Goal: Task Accomplishment & Management: Manage account settings

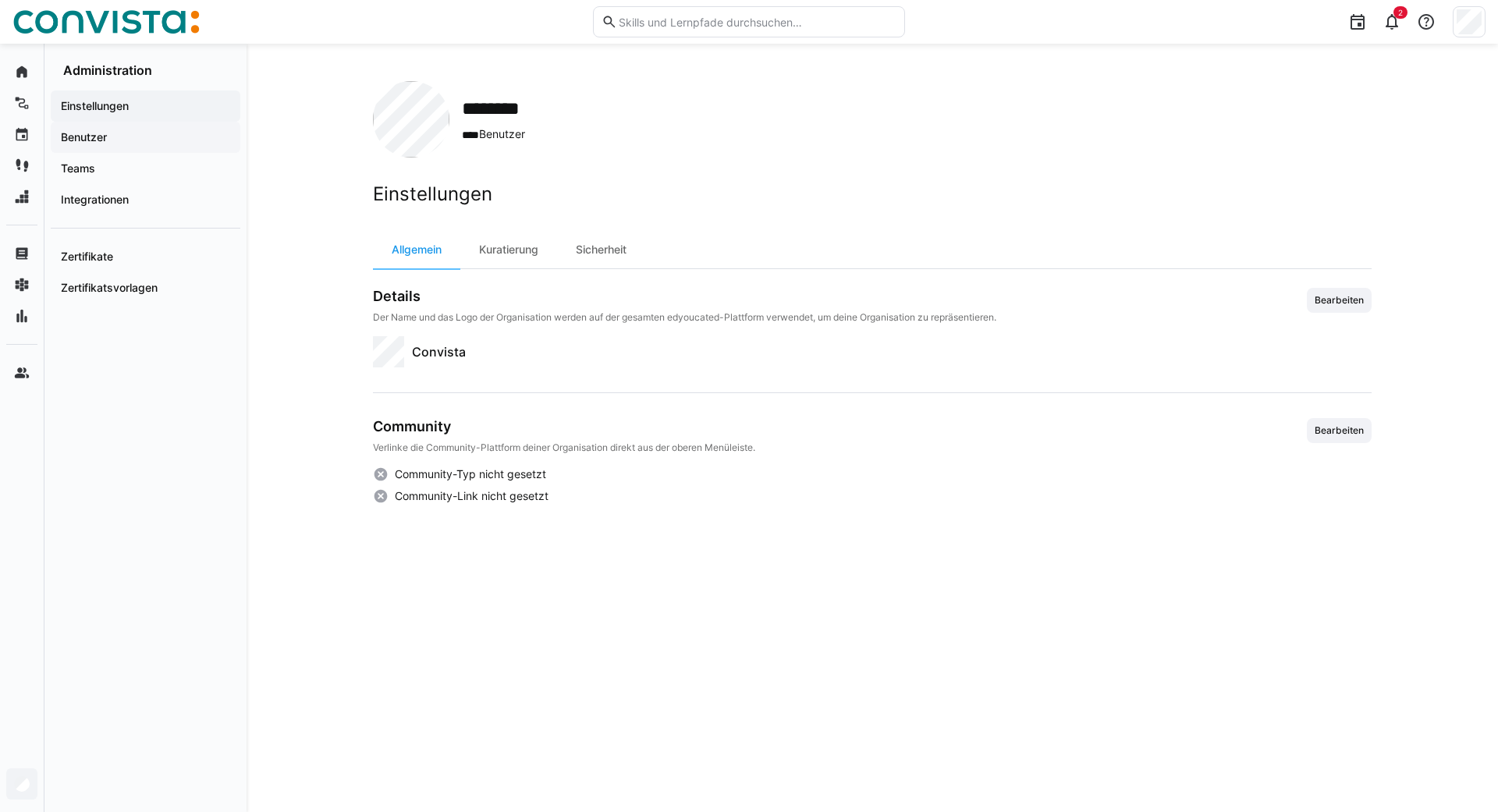
click at [115, 132] on span "Benutzer" at bounding box center [145, 136] width 174 height 15
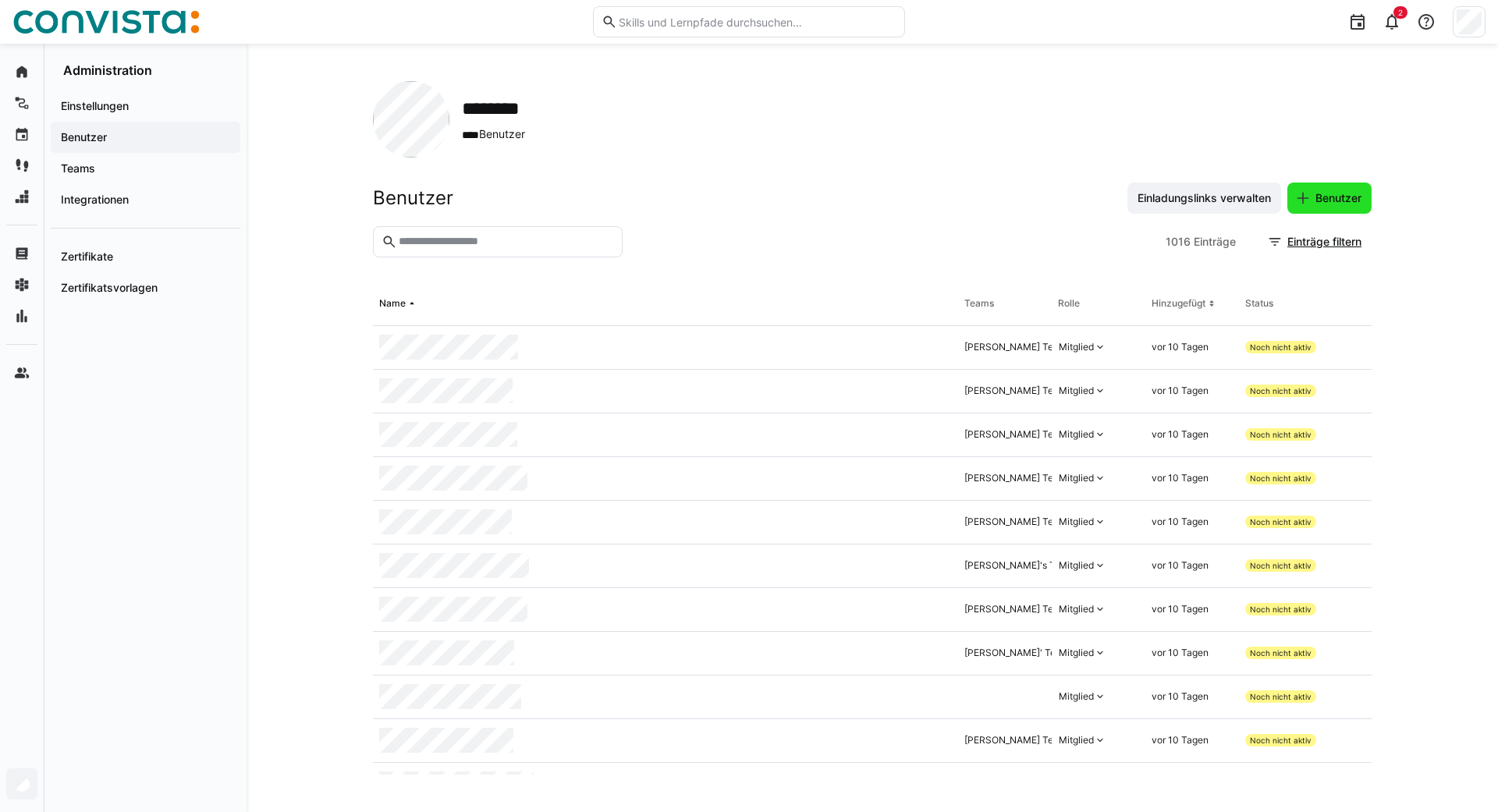
click at [1330, 197] on span "Benutzer" at bounding box center [1338, 197] width 50 height 15
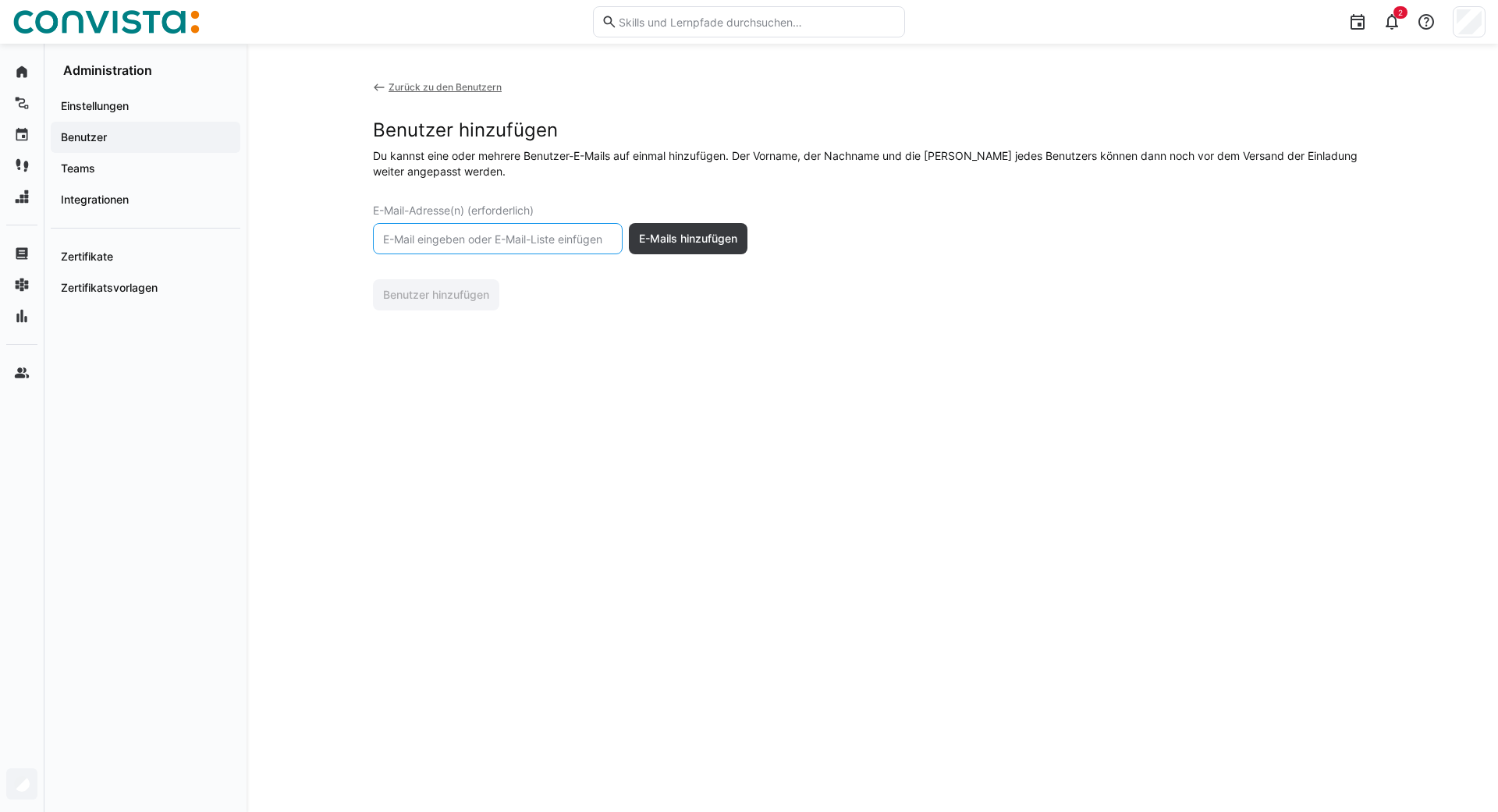
click at [484, 238] on input "text" at bounding box center [498, 238] width 232 height 14
type input "[PERSON_NAME][EMAIL_ADDRESS][PERSON_NAME][DOMAIN_NAME]"
click at [697, 230] on span "E-Mails hinzufügen" at bounding box center [688, 239] width 119 height 31
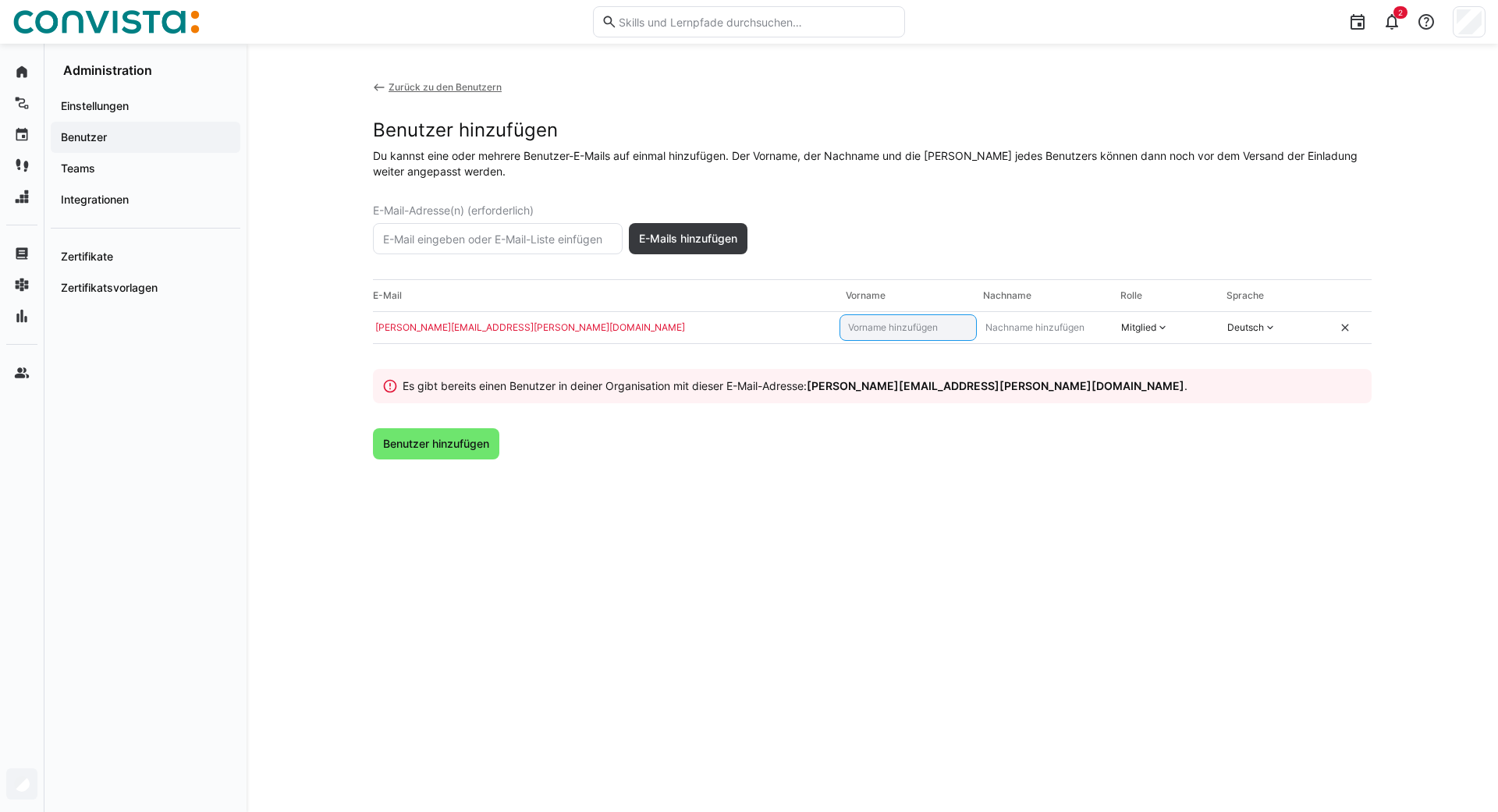
click at [913, 327] on input "text" at bounding box center [908, 327] width 123 height 12
type input "Max"
click at [1056, 323] on input "text" at bounding box center [1046, 327] width 123 height 12
type input "[PERSON_NAME]"
click at [1151, 482] on div "Zurück zu den Benutzern Benutzer hinzufügen Du kannst eine oder mehrere Benutze…" at bounding box center [872, 428] width 998 height 693
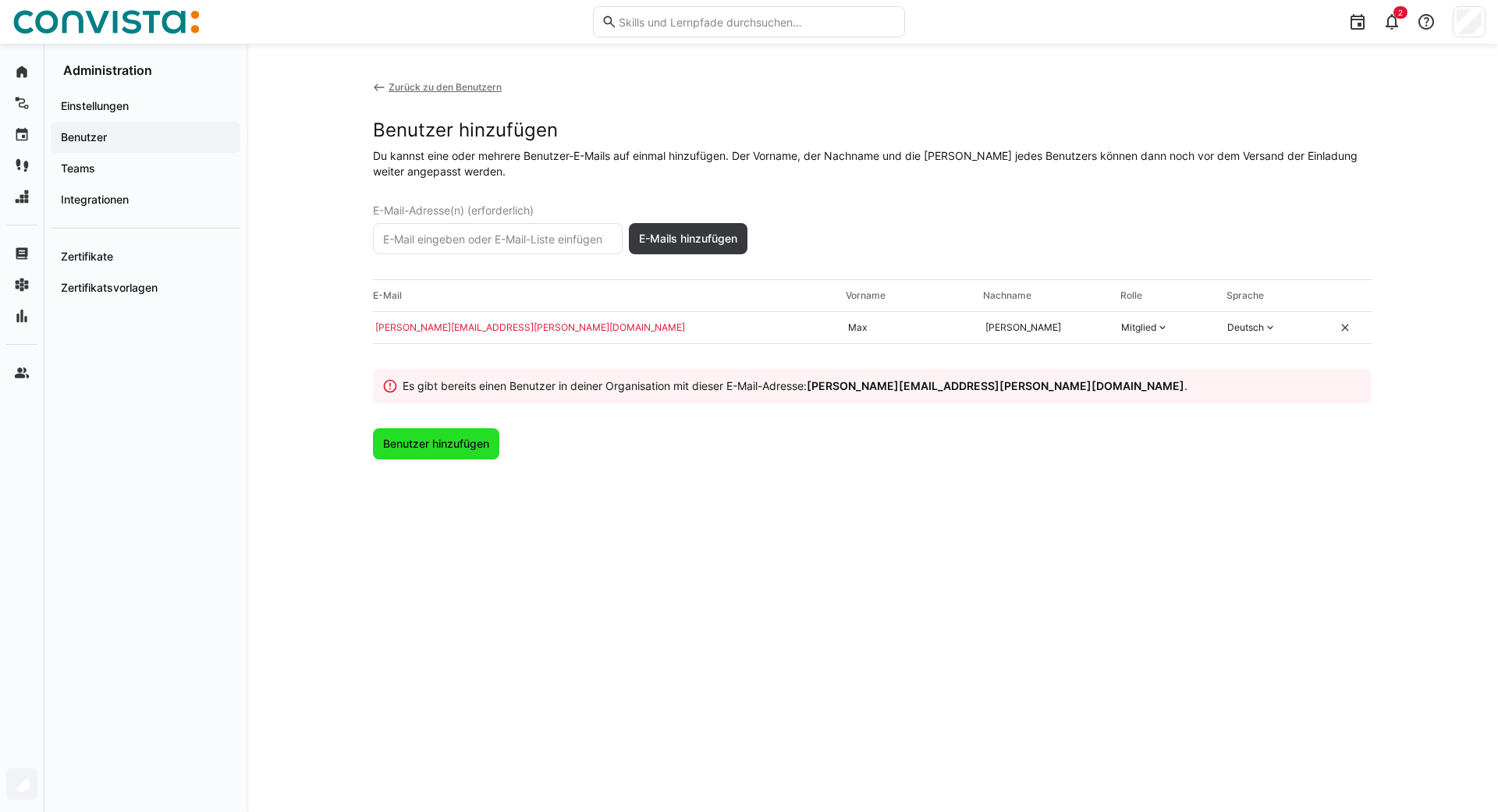
click at [422, 447] on span "Benutzer hinzufügen" at bounding box center [436, 443] width 110 height 15
click at [424, 446] on span "Benutzer hinzufügen" at bounding box center [436, 443] width 110 height 15
click at [394, 387] on eds-icon at bounding box center [389, 386] width 15 height 15
click at [413, 434] on span "Benutzer hinzufügen" at bounding box center [436, 443] width 127 height 31
click at [380, 88] on eds-icon at bounding box center [379, 87] width 12 height 12
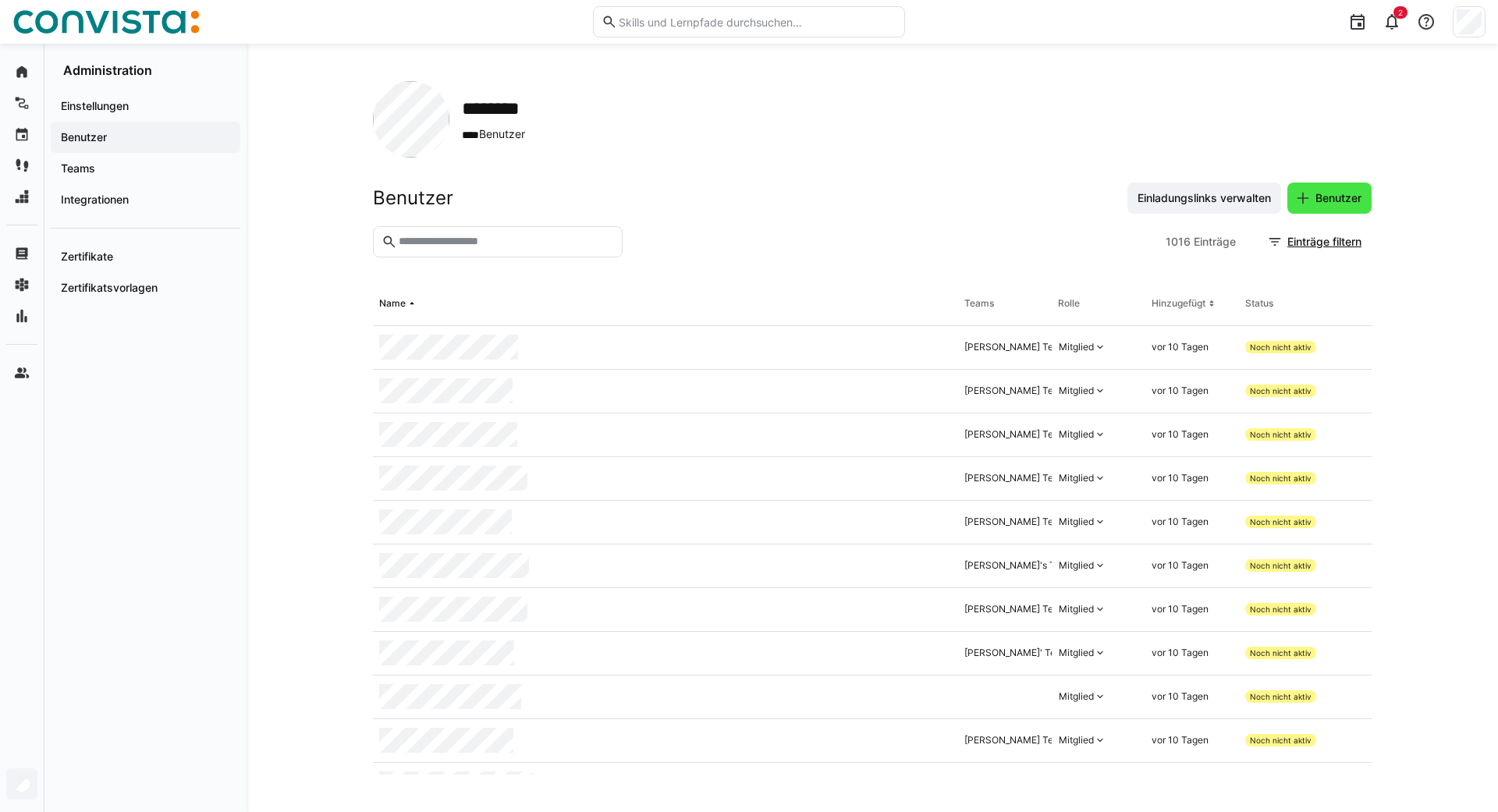
click at [1337, 198] on span "Benutzer" at bounding box center [1338, 197] width 50 height 15
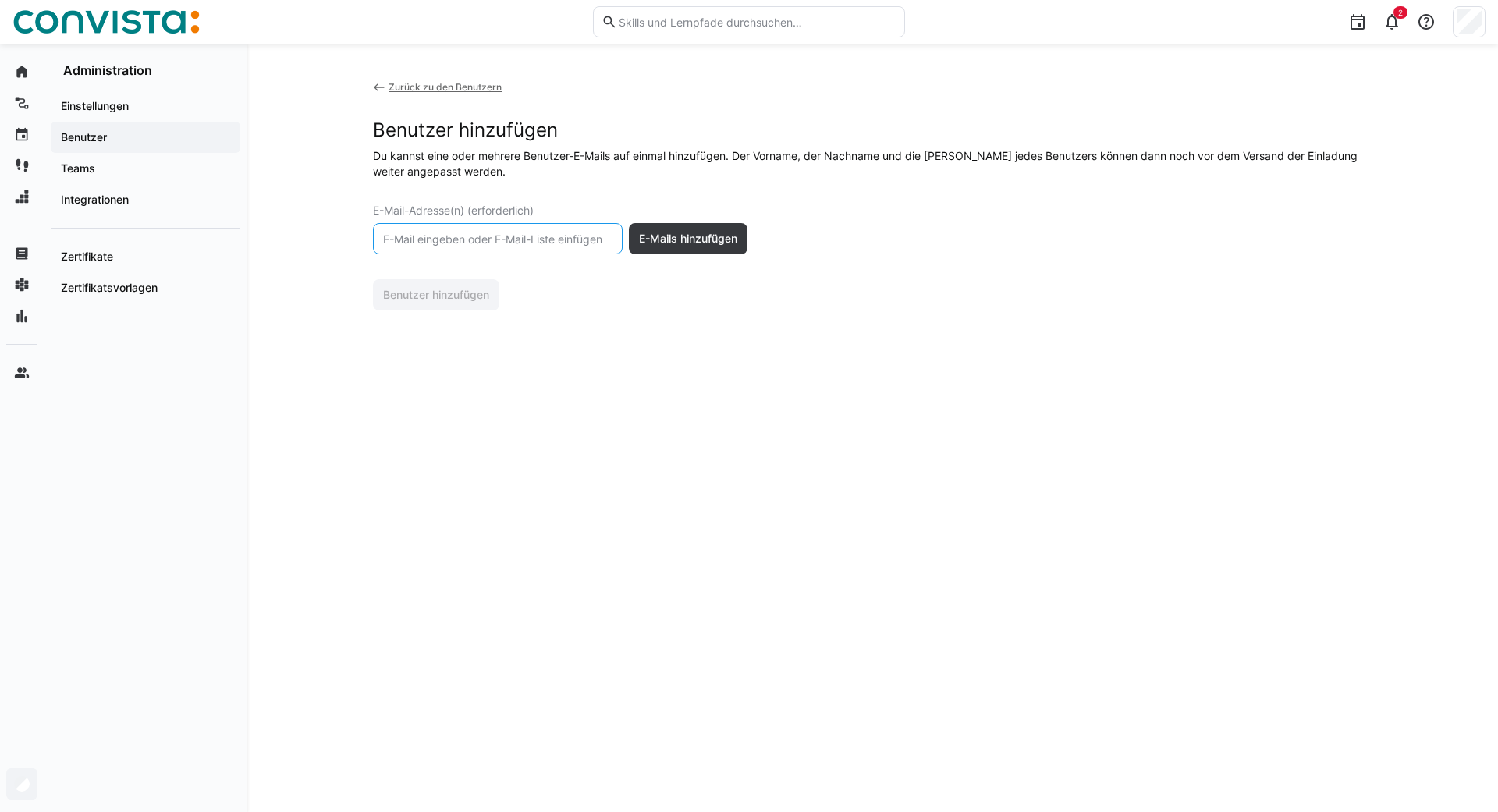
click at [471, 234] on input "text" at bounding box center [498, 238] width 232 height 14
click at [416, 244] on input "[EMAIL_ADDRESS][DOMAIN_NAME]" at bounding box center [498, 238] width 232 height 14
type input "[EMAIL_ADDRESS][DOMAIN_NAME]"
click at [659, 245] on span "E-Mails hinzufügen" at bounding box center [688, 238] width 103 height 15
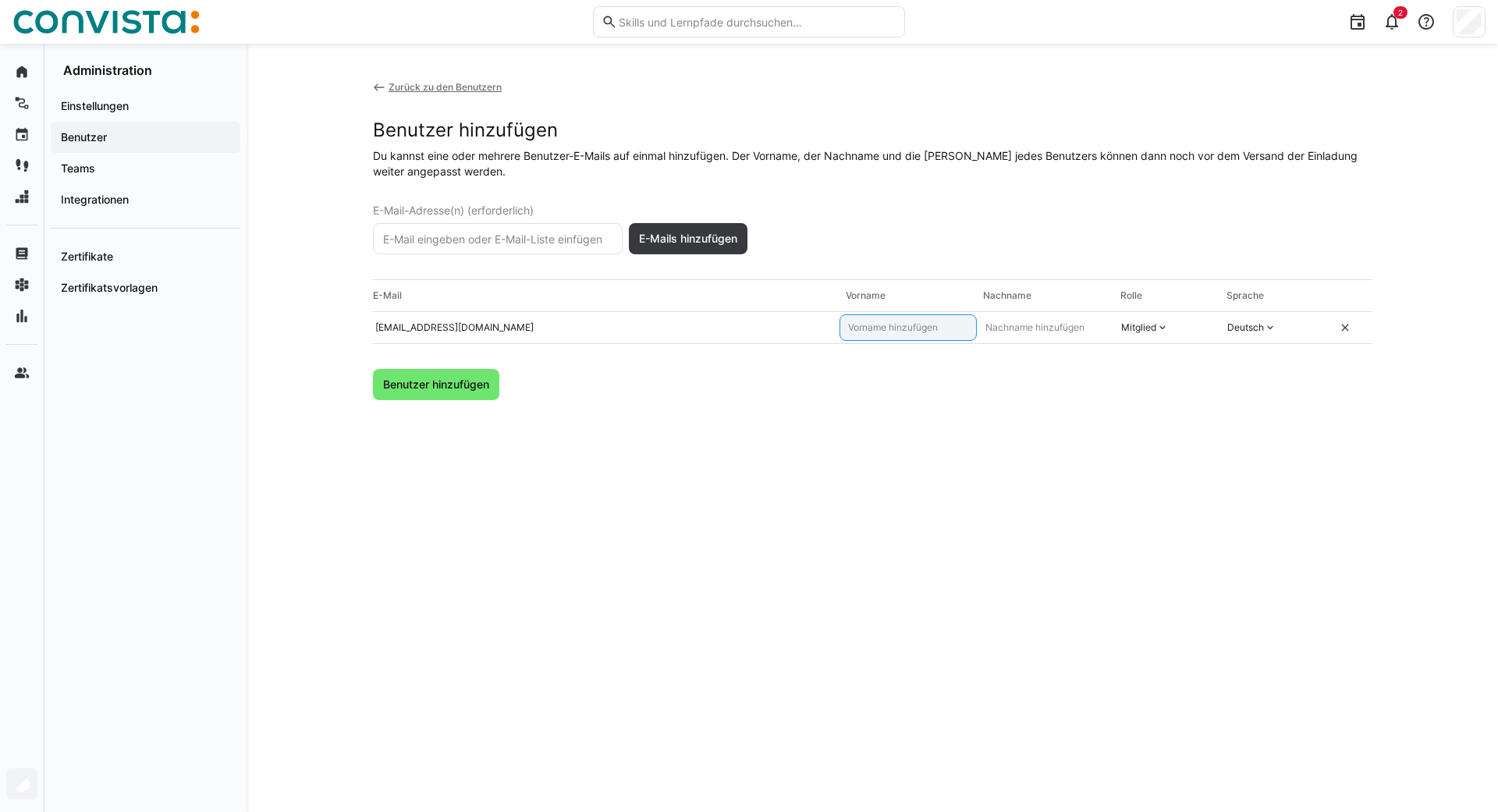
click at [884, 331] on input "text" at bounding box center [908, 327] width 123 height 12
click at [396, 331] on input "[EMAIL_ADDRESS][DOMAIN_NAME]" at bounding box center [603, 327] width 459 height 12
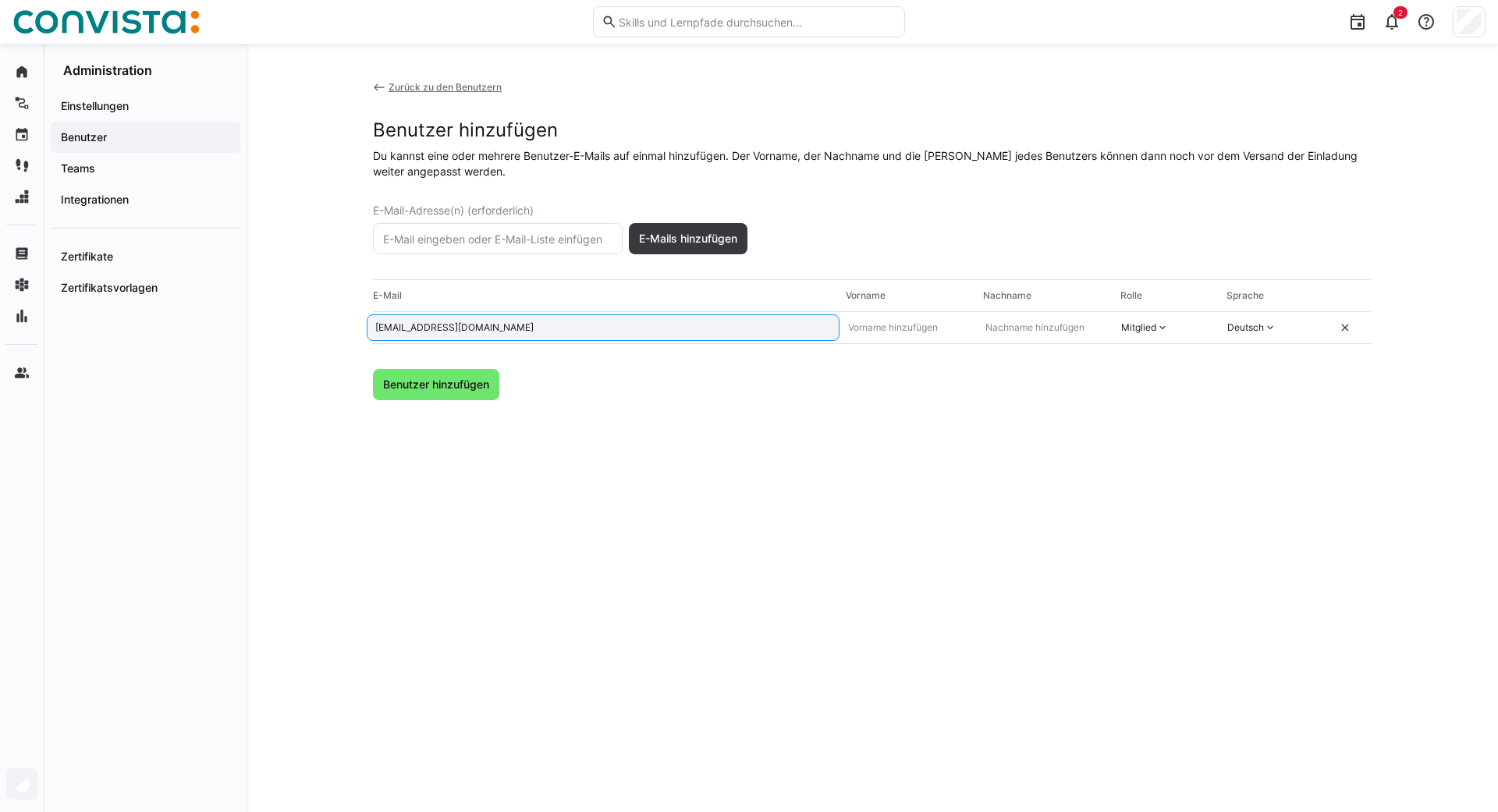
click at [386, 332] on input "[EMAIL_ADDRESS][DOMAIN_NAME]" at bounding box center [603, 327] width 459 height 12
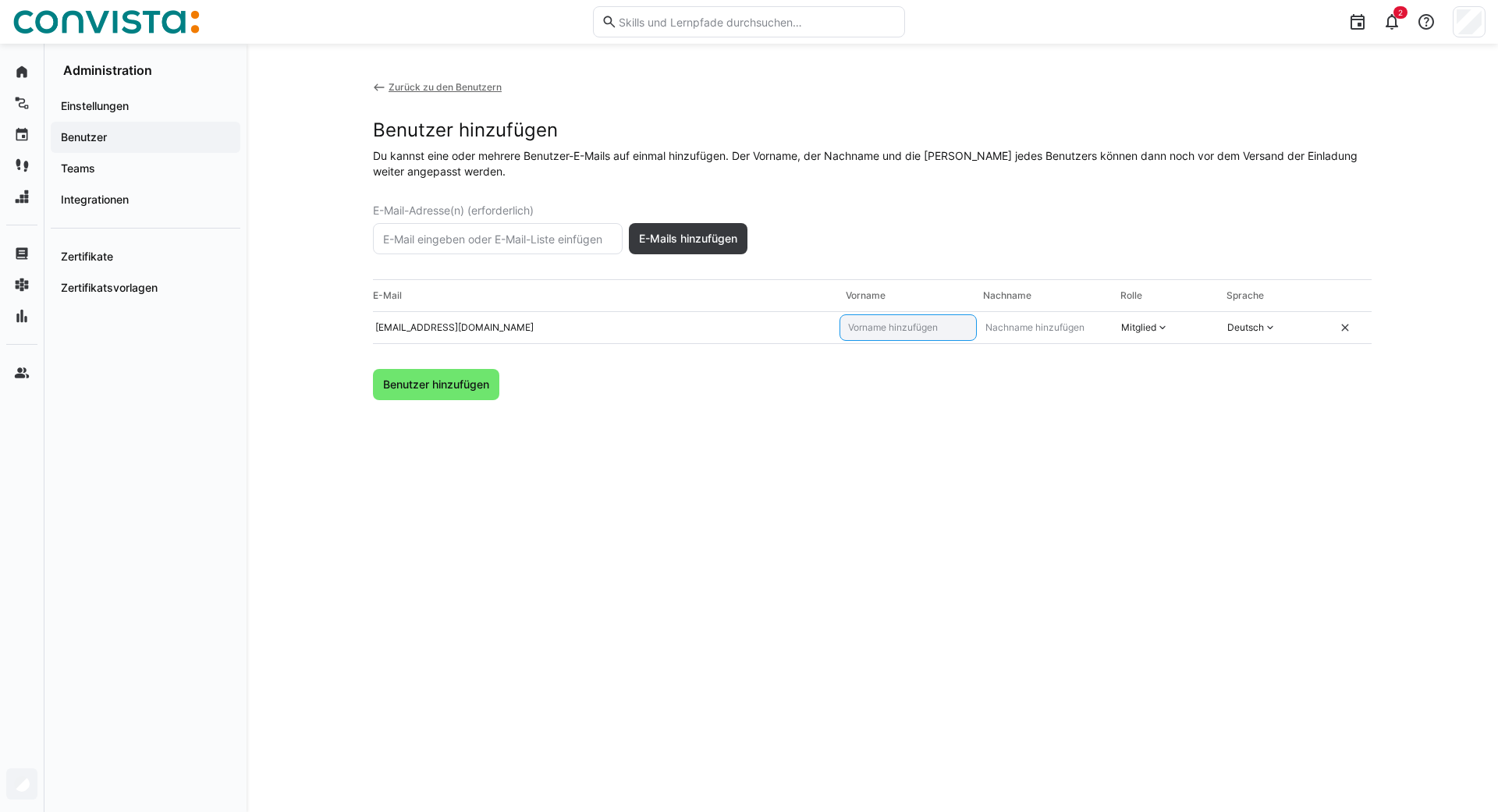
click at [884, 322] on input "text" at bounding box center [908, 327] width 123 height 12
drag, startPoint x: 940, startPoint y: 329, endPoint x: 800, endPoint y: 327, distance: 140.0
click at [846, 327] on input "[PERSON_NAME]" at bounding box center [908, 327] width 123 height 12
type input "Max"
click at [1040, 330] on input "text" at bounding box center [1046, 327] width 123 height 12
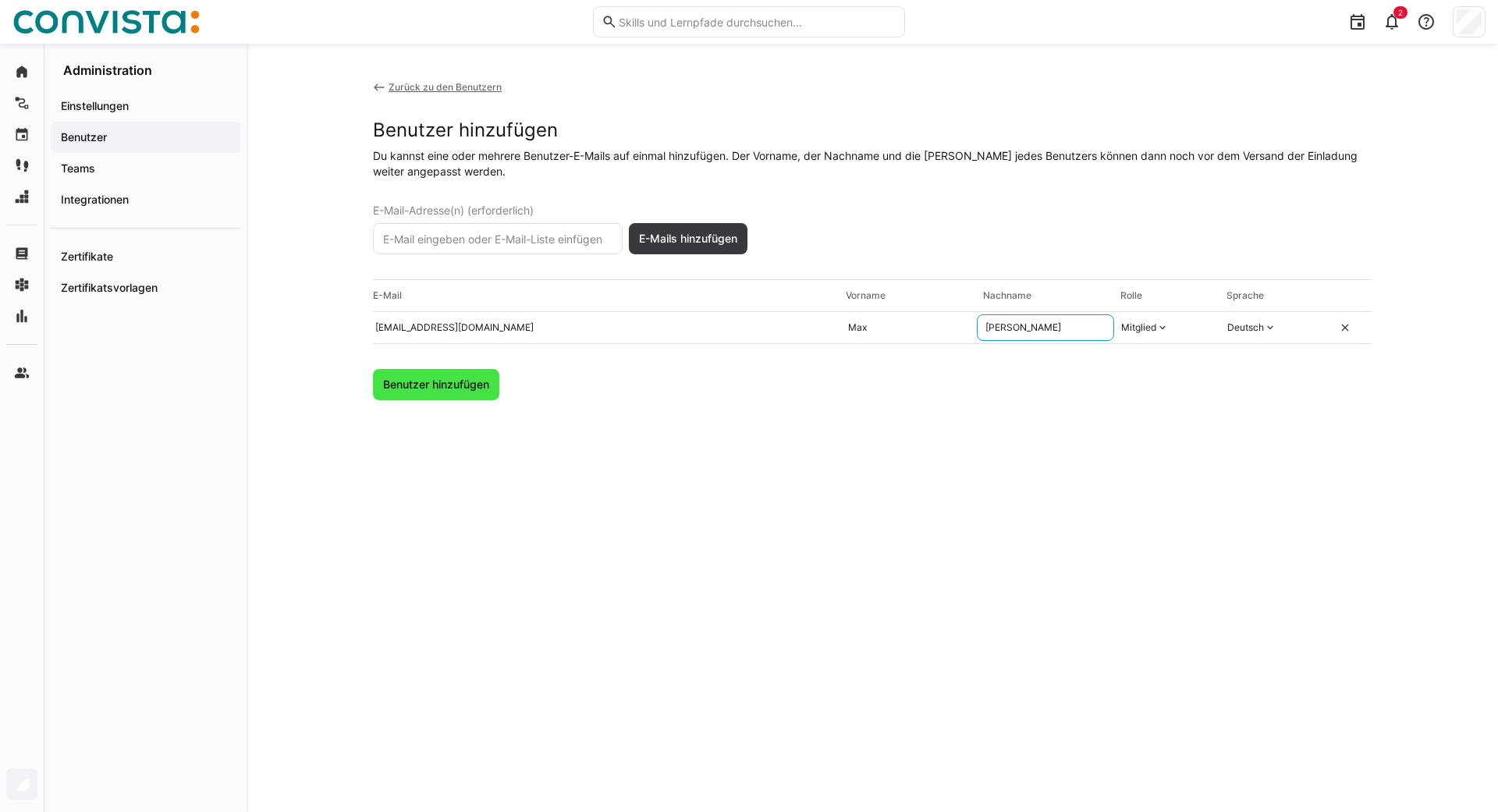
type input "[PERSON_NAME]"
click at [472, 382] on span "Benutzer hinzufügen" at bounding box center [436, 384] width 110 height 15
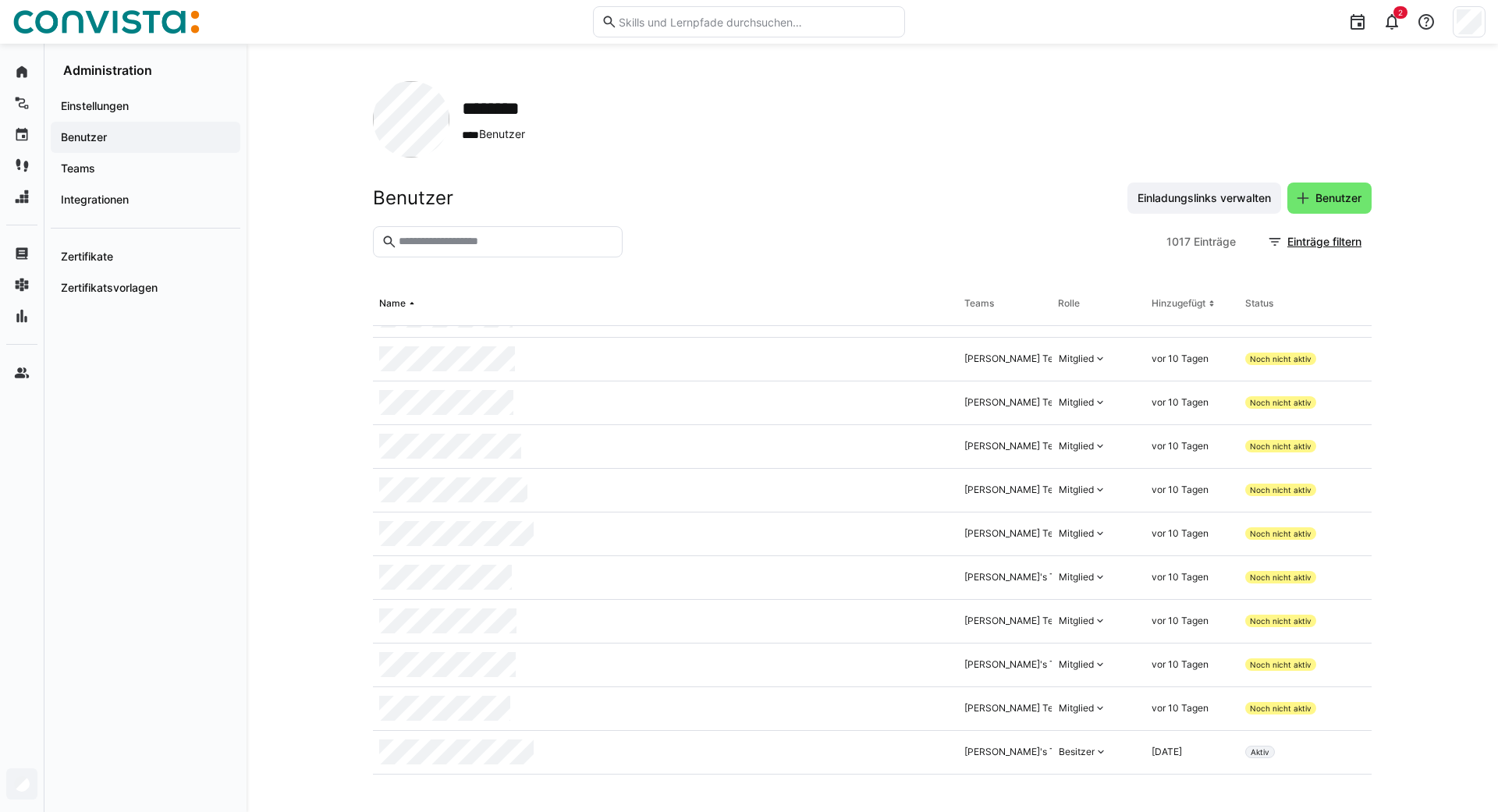
scroll to position [3111, 0]
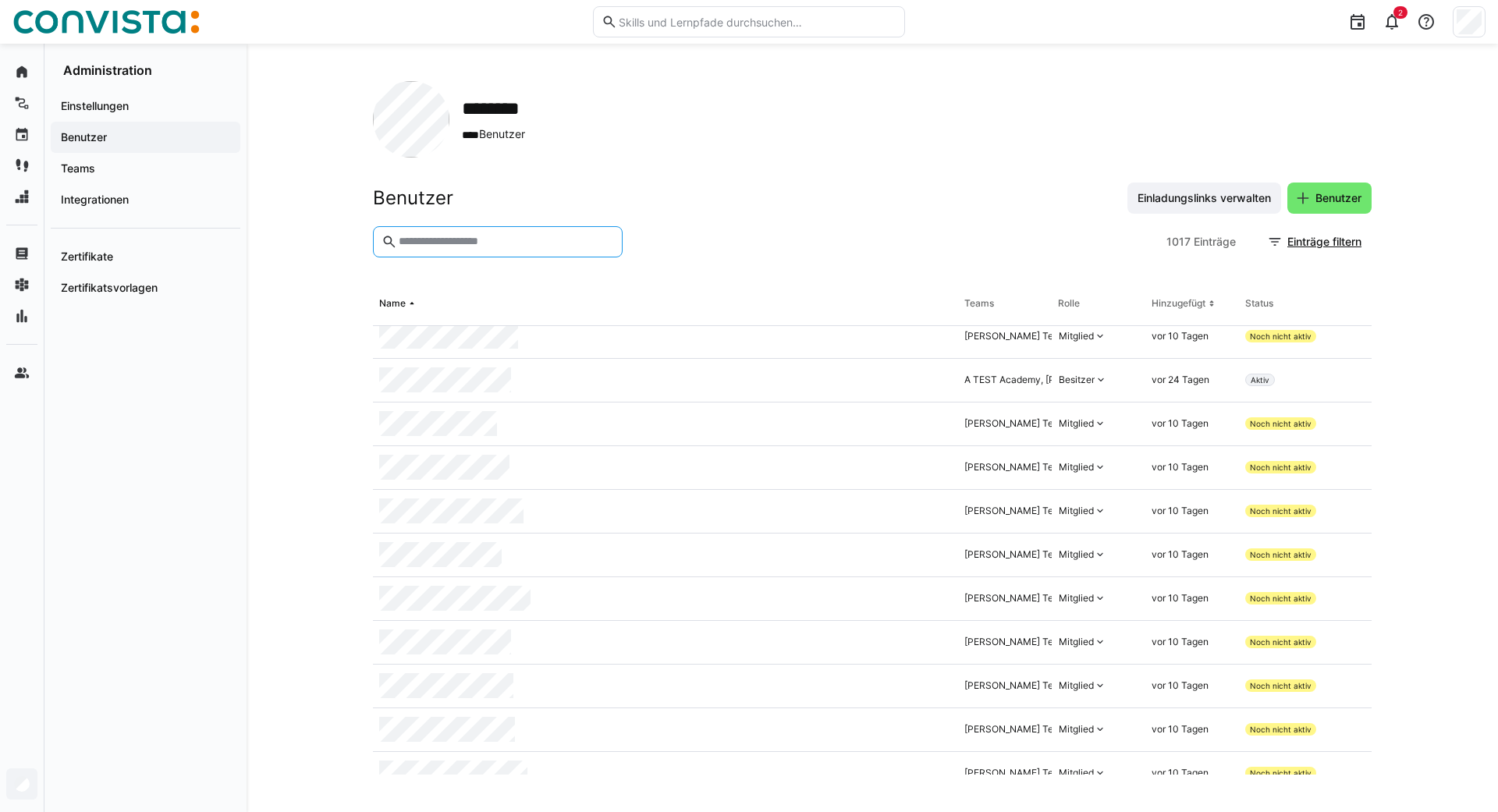
click at [566, 245] on input "text" at bounding box center [505, 241] width 217 height 14
type input "***"
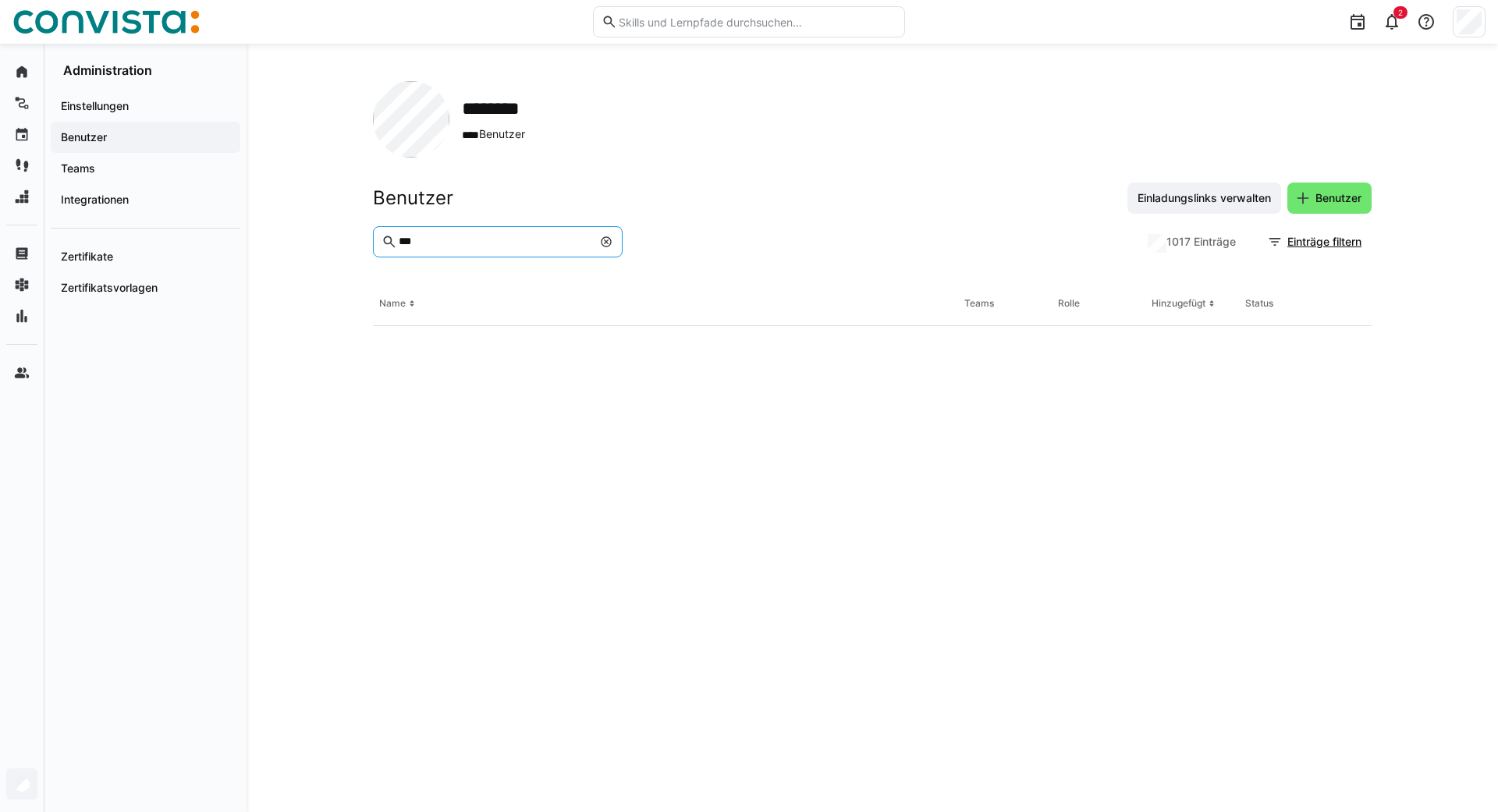
scroll to position [0, 0]
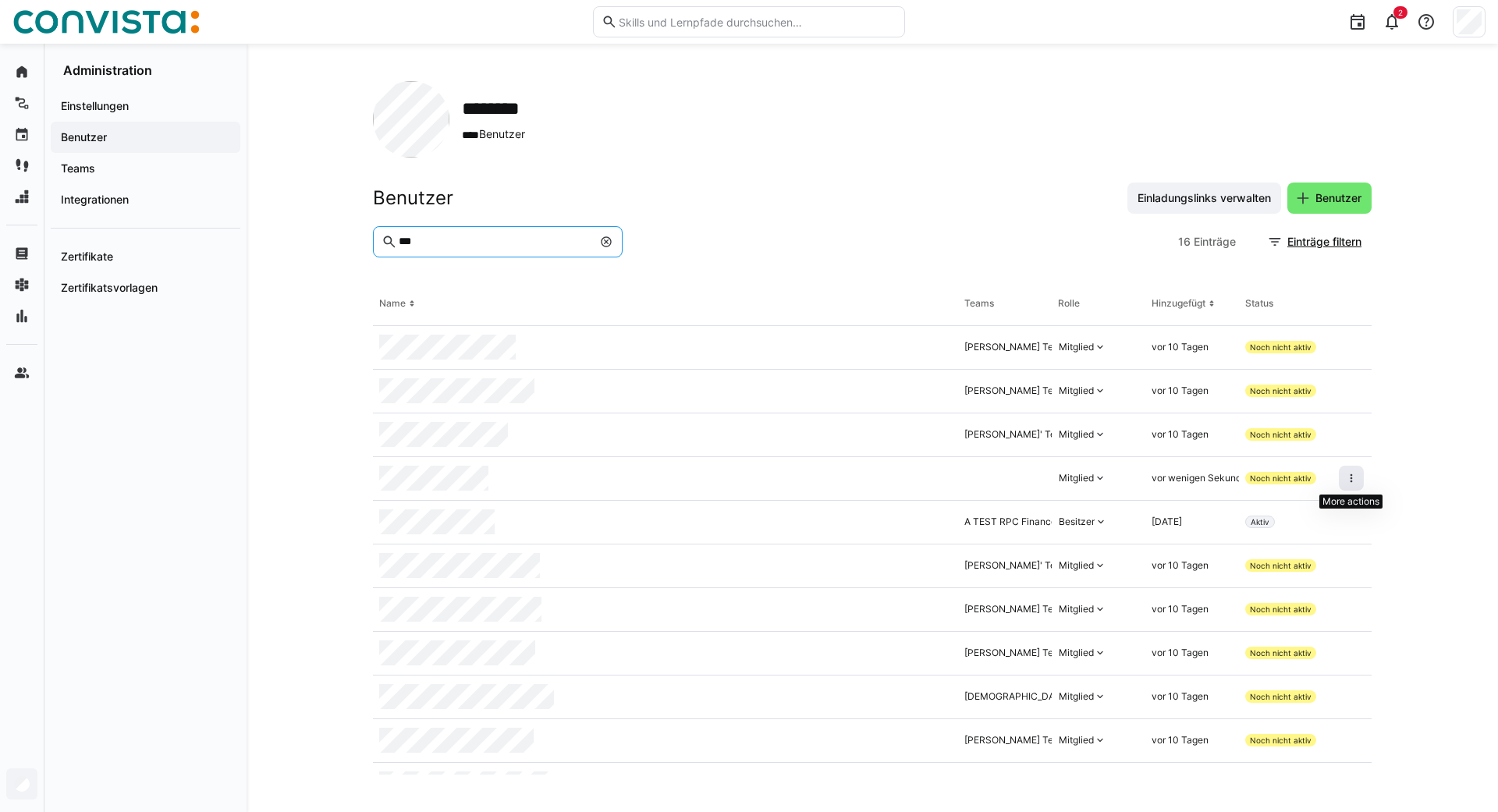
click at [1344, 480] on eds-icon at bounding box center [1350, 477] width 12 height 12
click at [1354, 525] on eds-icon at bounding box center [1350, 521] width 12 height 12
click at [1249, 585] on div "Benutzer aus Organisation entfernen" at bounding box center [1271, 589] width 162 height 12
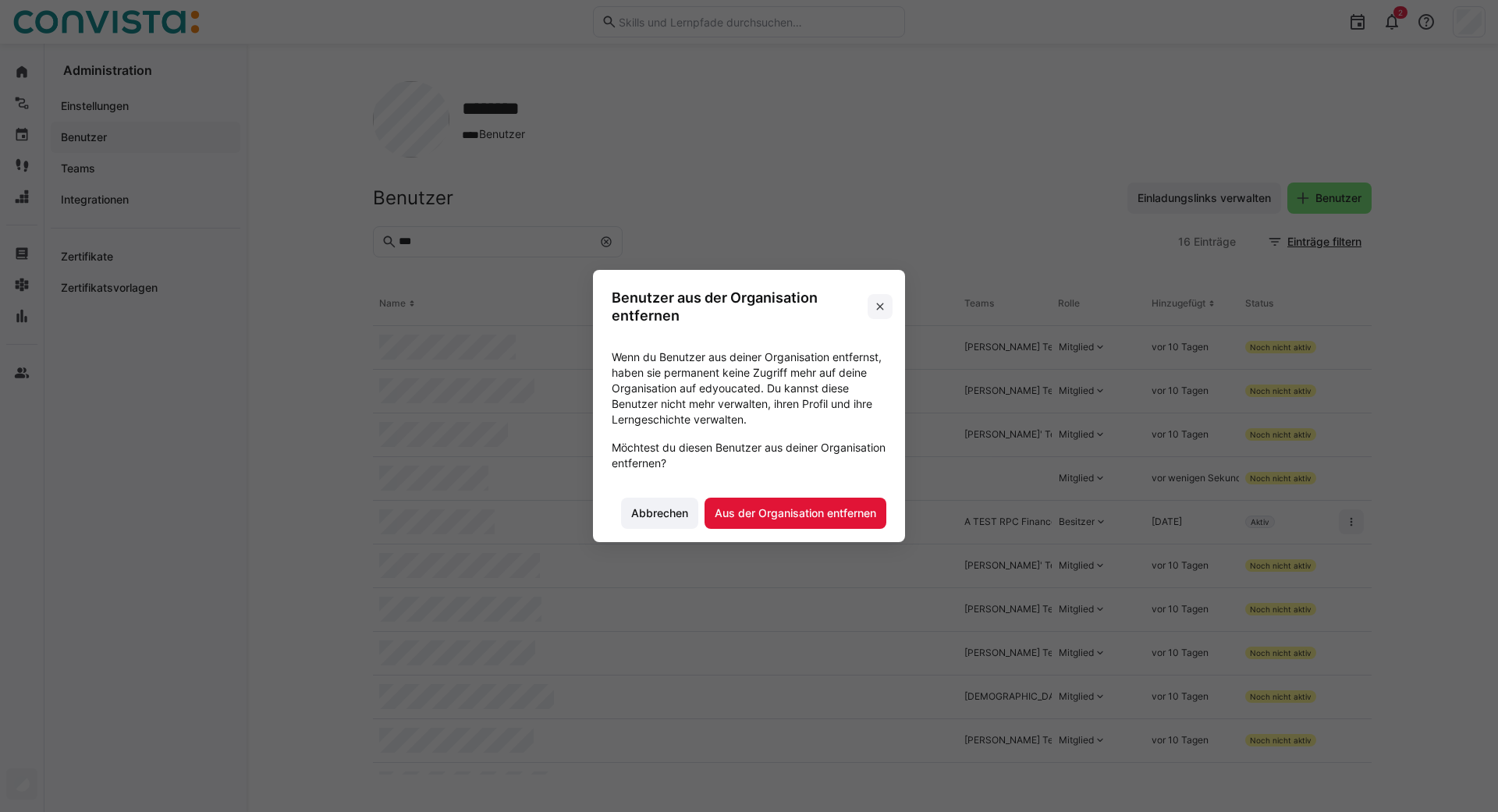
click at [876, 309] on eds-icon at bounding box center [879, 306] width 12 height 12
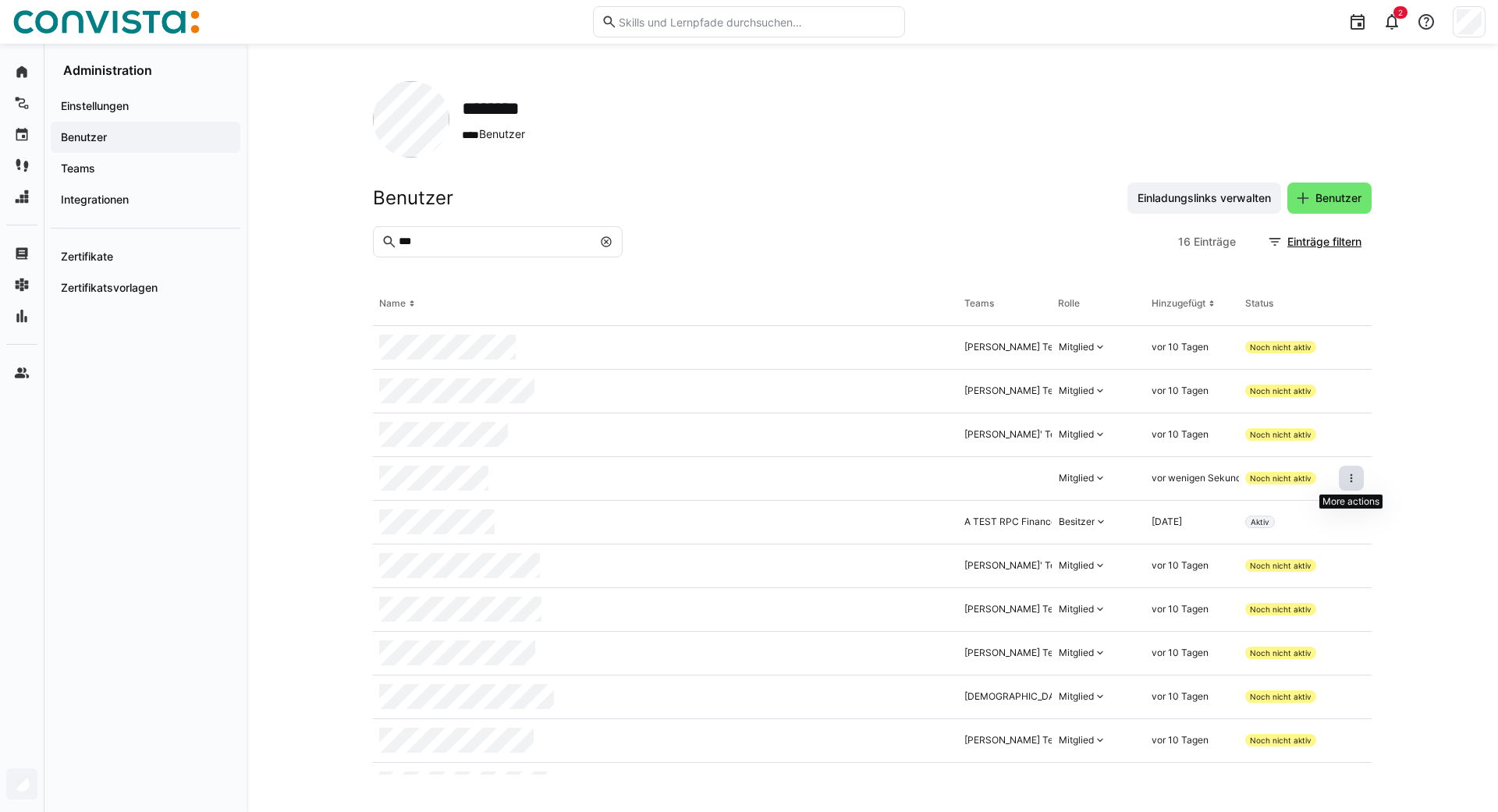
click at [1345, 477] on eds-icon at bounding box center [1350, 477] width 12 height 12
click at [1201, 554] on div "Benutzer aus Organisation entfernen" at bounding box center [1271, 546] width 181 height 31
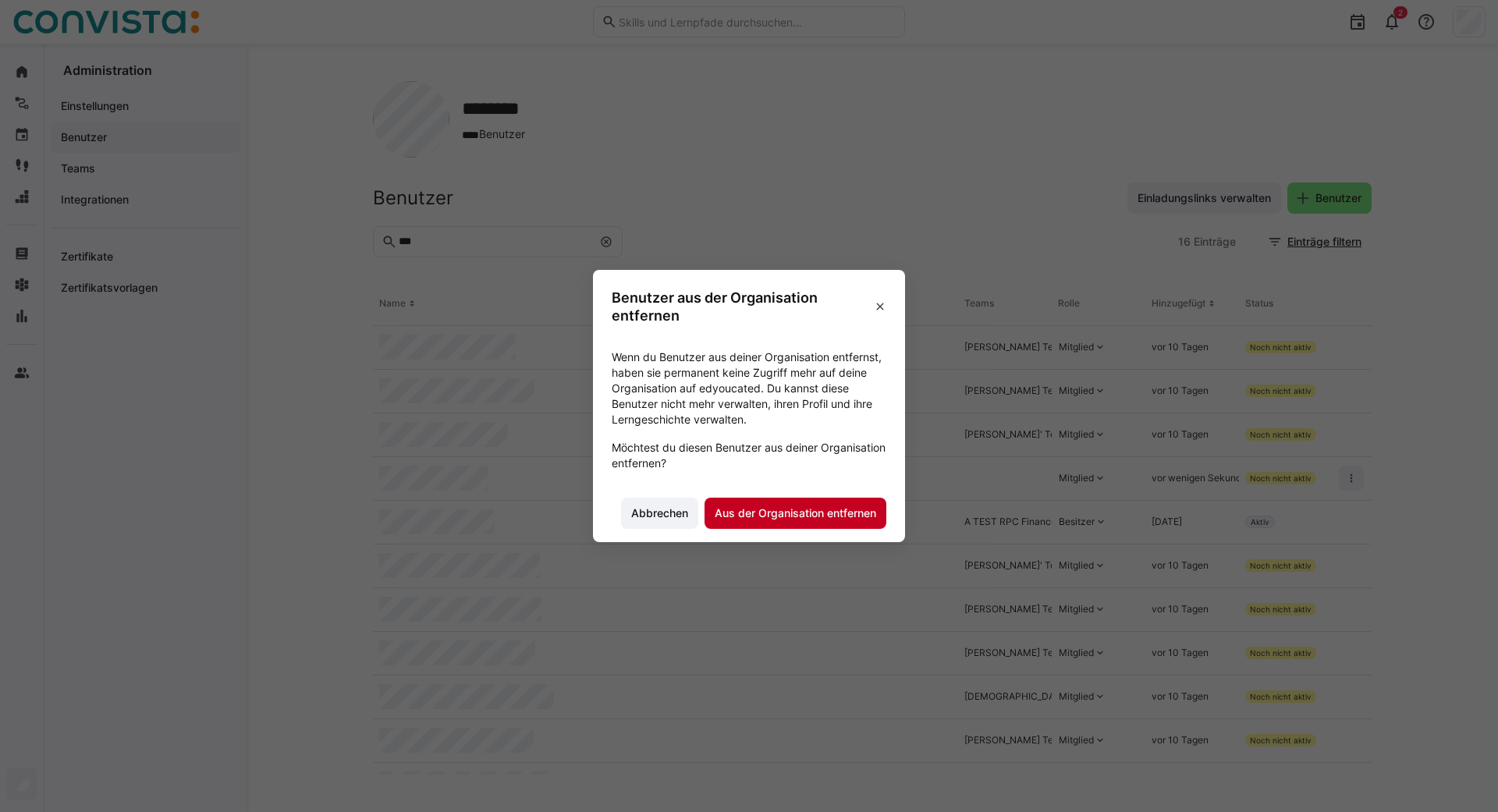
click at [764, 516] on span "Aus der Organisation entfernen" at bounding box center [795, 512] width 167 height 15
